Goal: Task Accomplishment & Management: Manage account settings

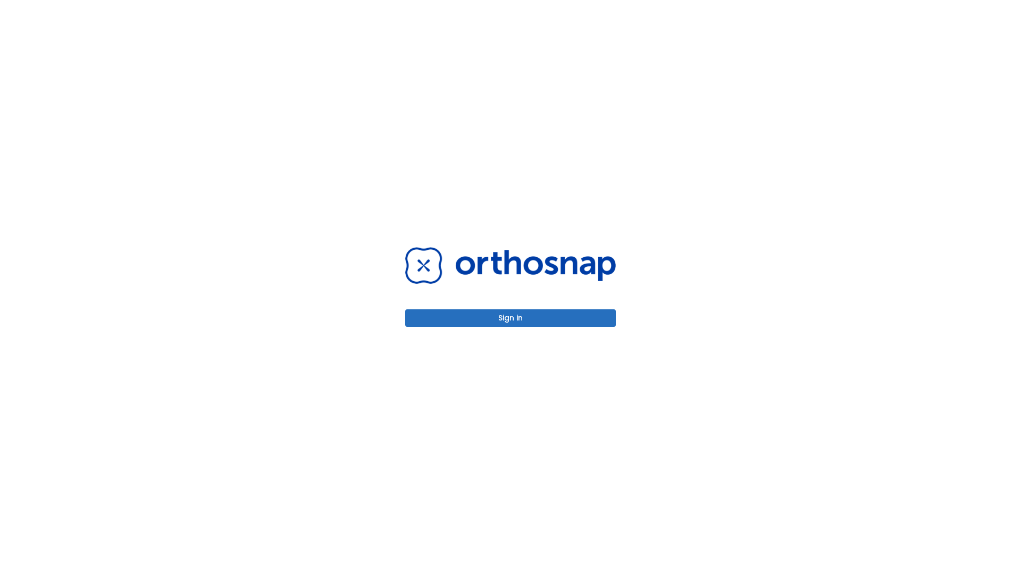
click at [510, 318] on button "Sign in" at bounding box center [510, 318] width 211 height 18
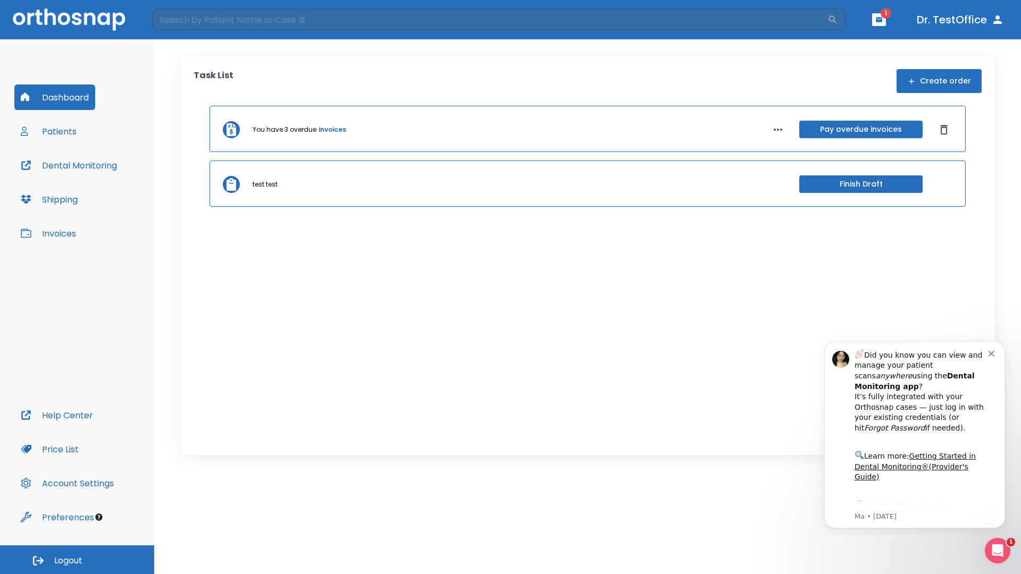
click at [77, 560] on span "Logout" at bounding box center [68, 561] width 28 height 12
